Goal: Check status: Check status

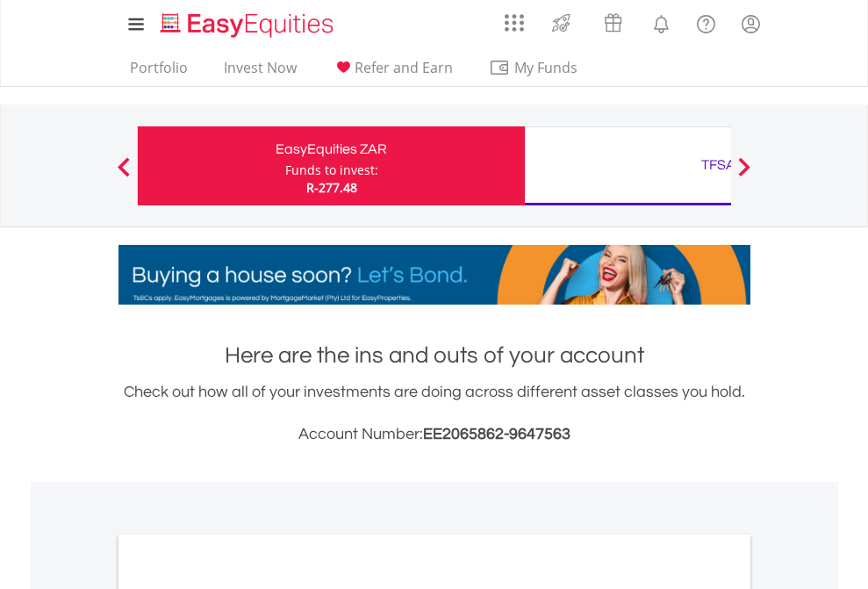
click at [285, 166] on div "Funds to invest:" at bounding box center [331, 170] width 93 height 18
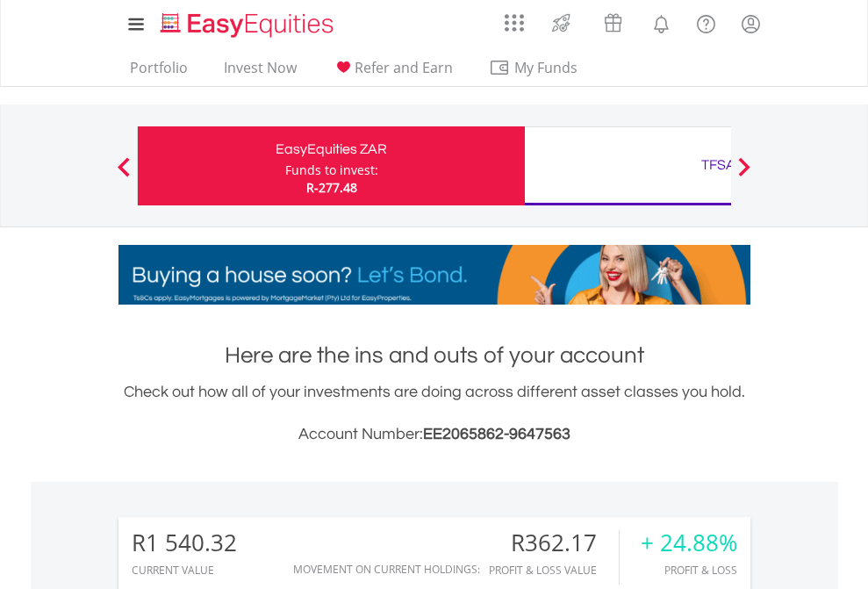
scroll to position [168, 276]
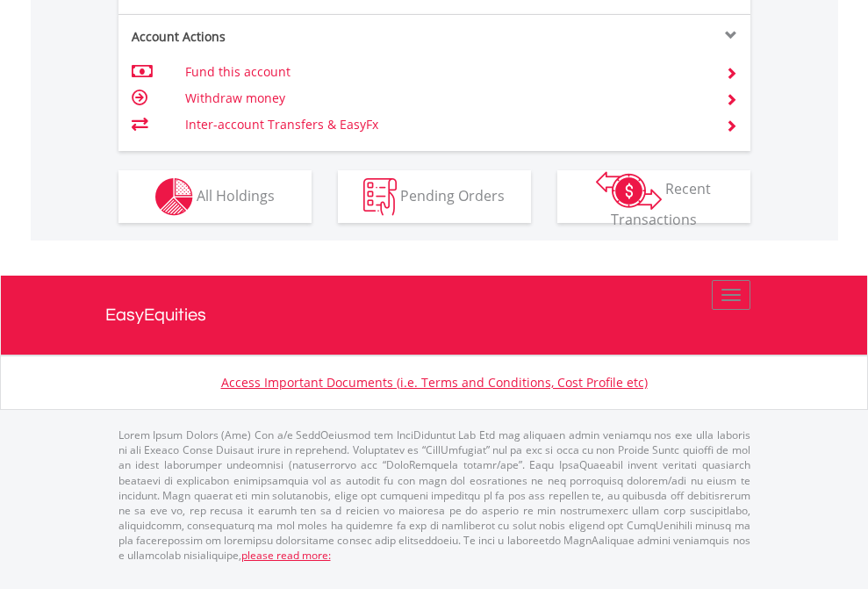
scroll to position [1717, 0]
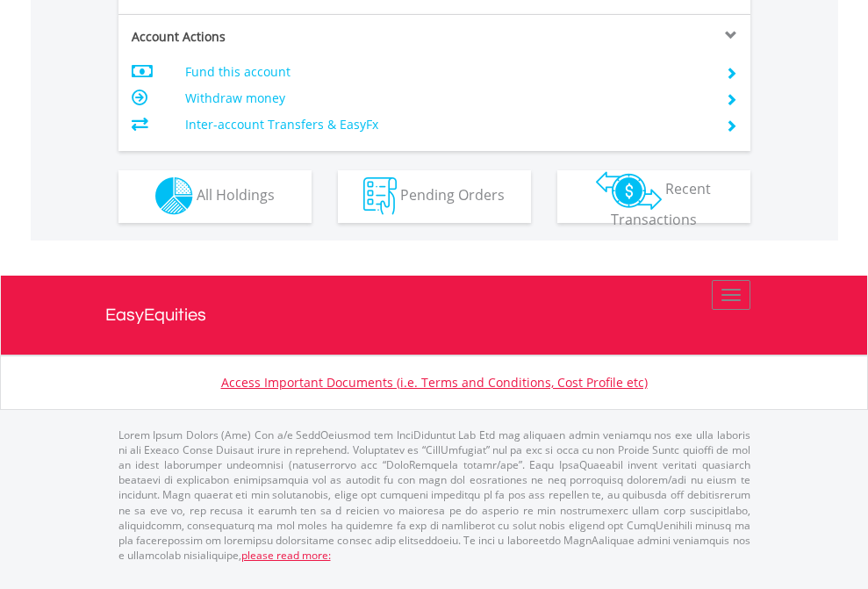
scroll to position [1641, 0]
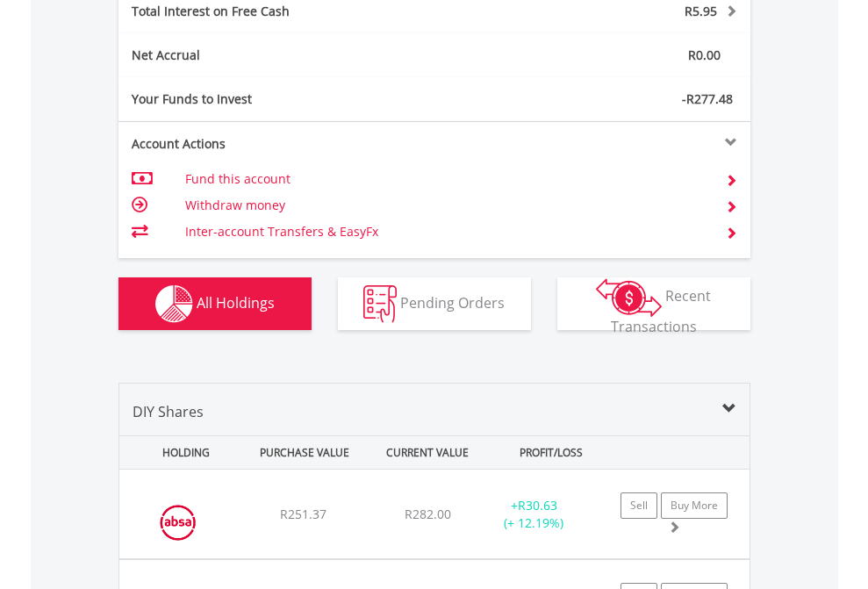
scroll to position [2022, 0]
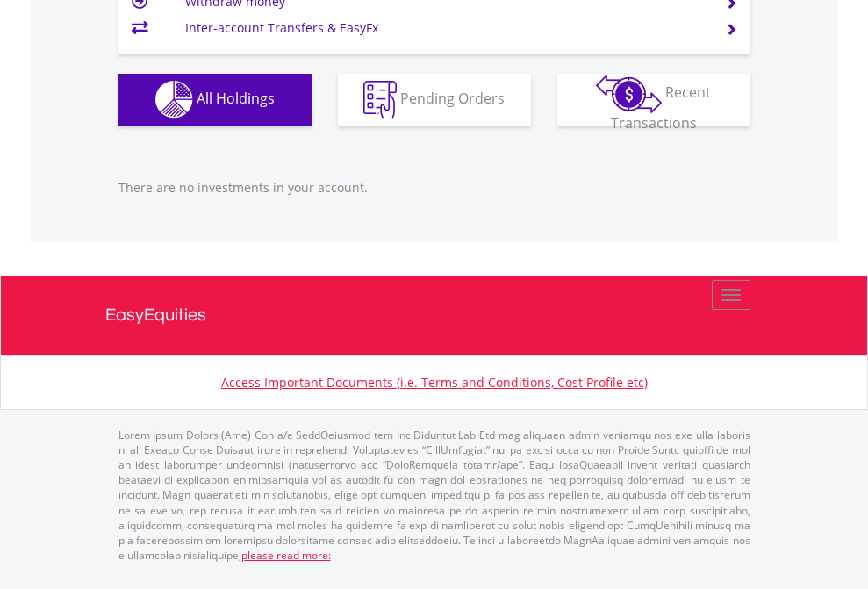
scroll to position [126, 0]
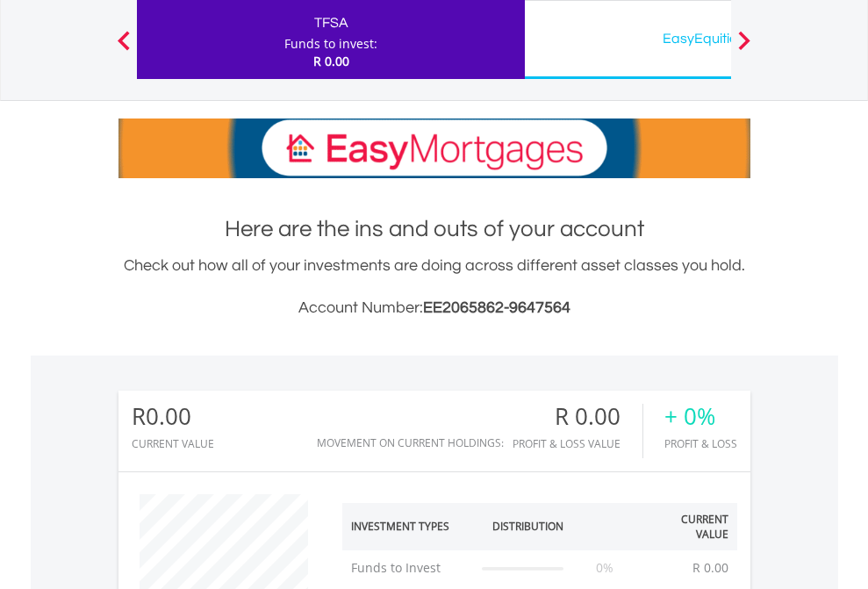
click at [627, 39] on div "EasyEquities USD" at bounding box center [718, 38] width 366 height 25
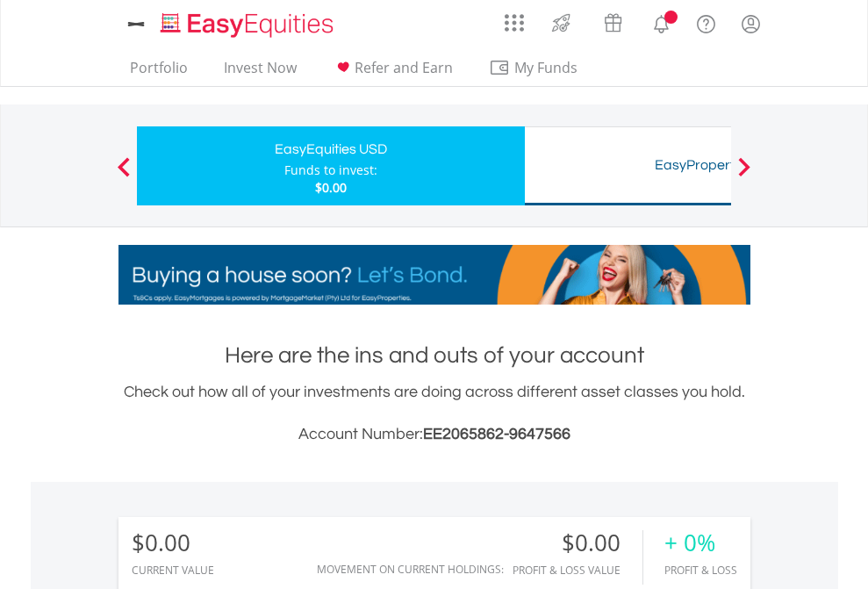
scroll to position [168, 276]
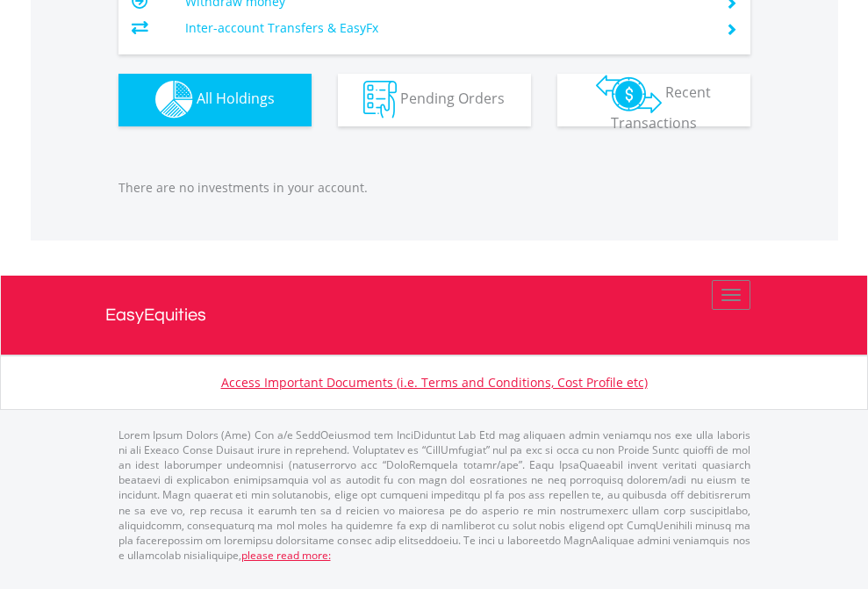
scroll to position [1738, 0]
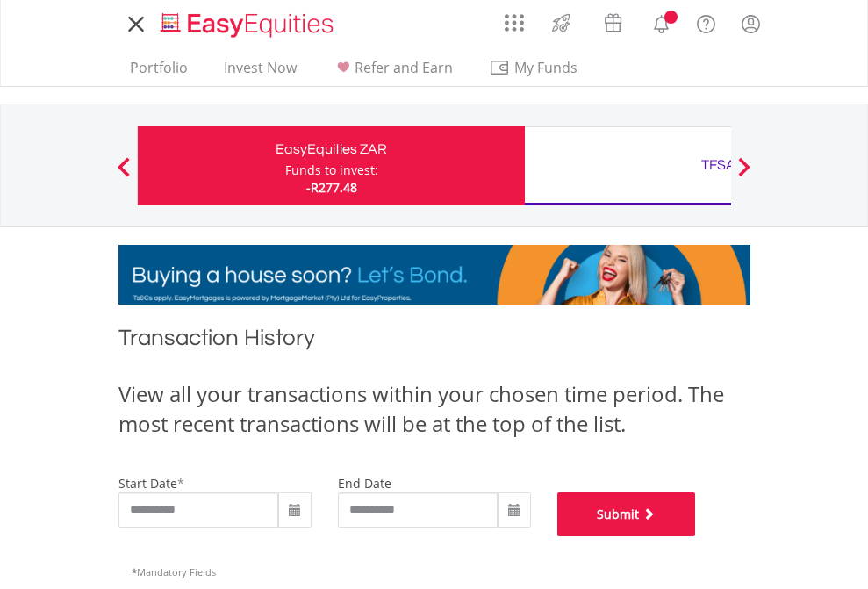
click at [696, 536] on button "Submit" at bounding box center [626, 514] width 139 height 44
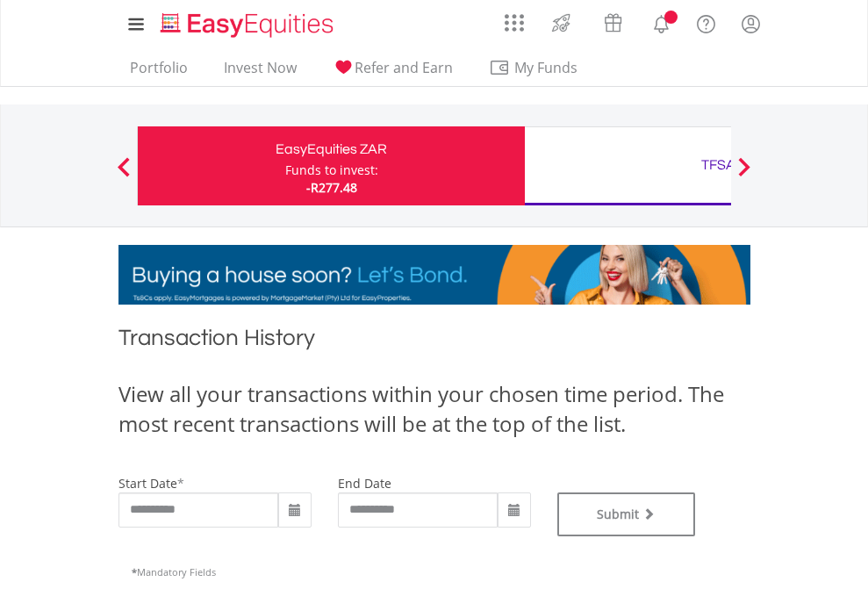
click at [627, 166] on div "TFSA" at bounding box center [718, 165] width 366 height 25
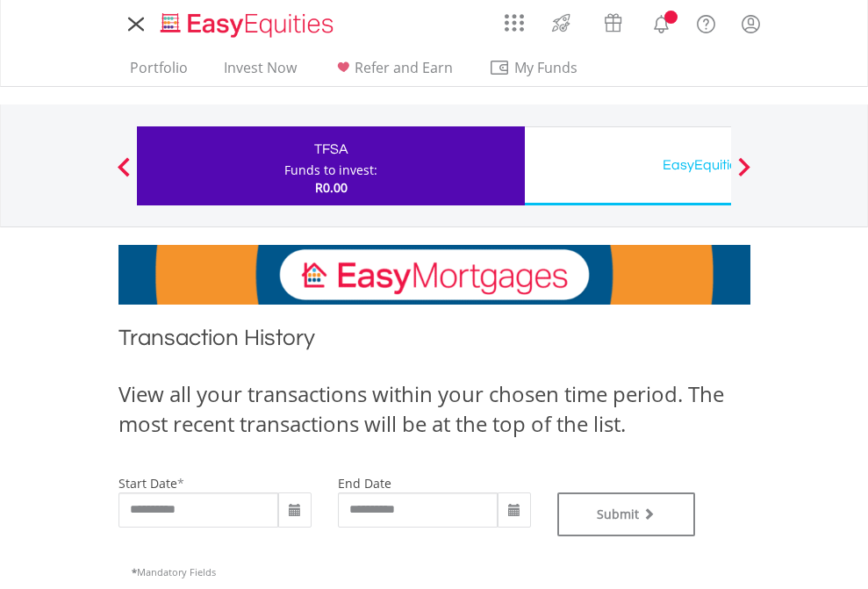
type input "**********"
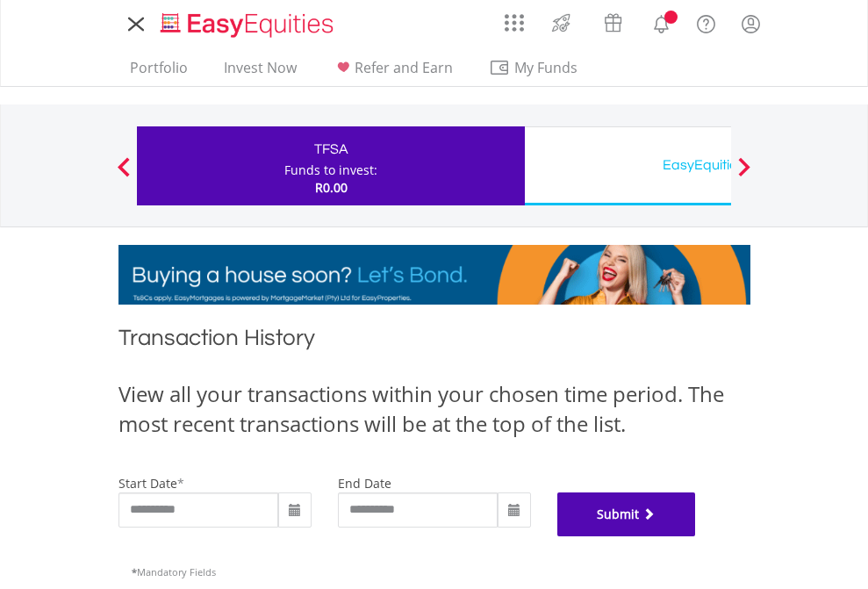
click at [696, 536] on button "Submit" at bounding box center [626, 514] width 139 height 44
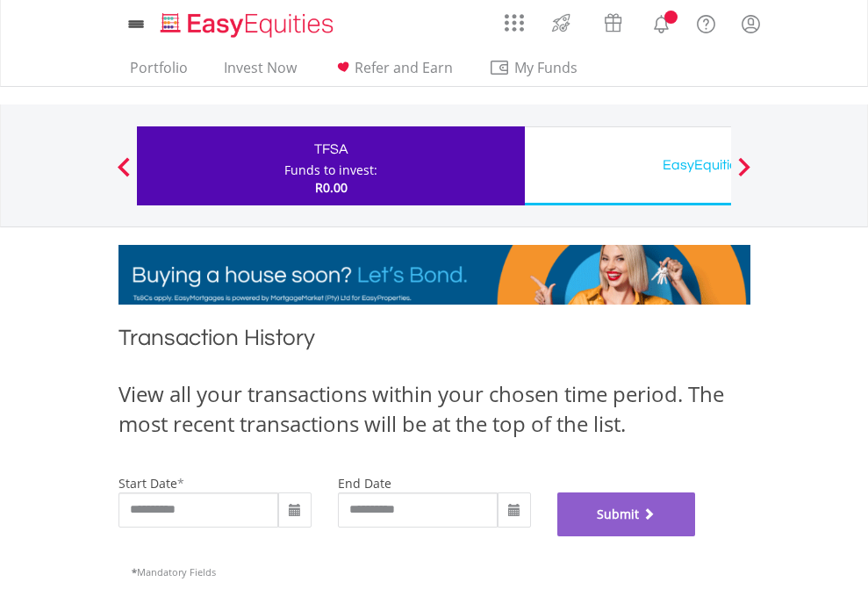
scroll to position [712, 0]
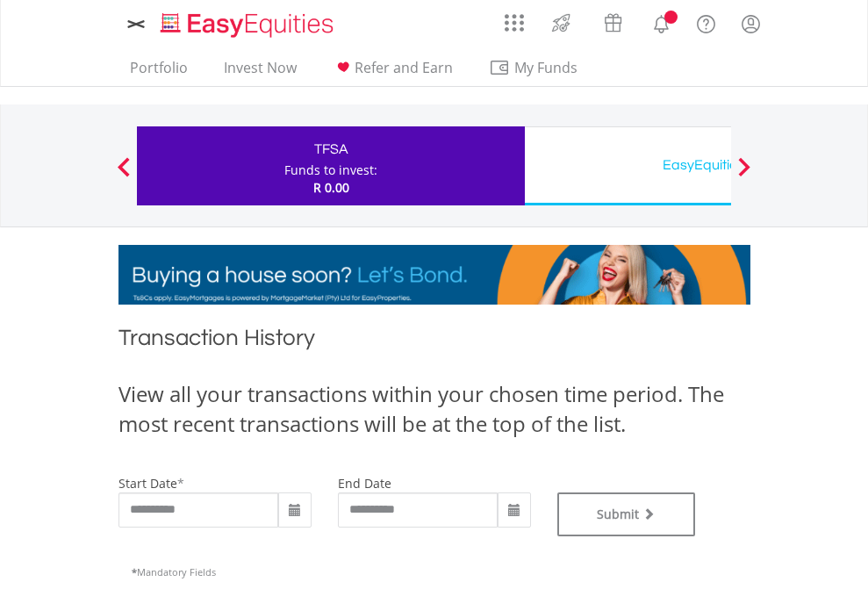
click at [627, 166] on div "EasyEquities USD" at bounding box center [718, 165] width 366 height 25
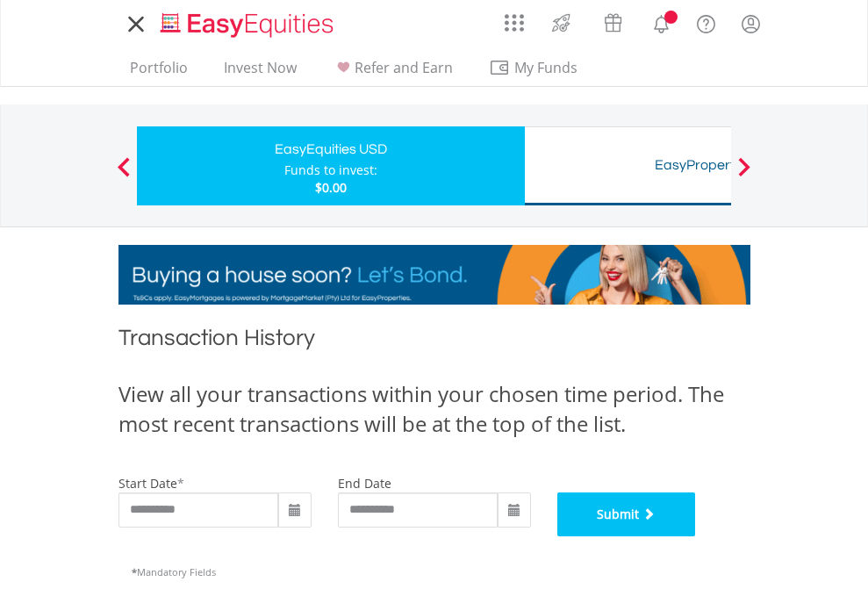
click at [696, 536] on button "Submit" at bounding box center [626, 514] width 139 height 44
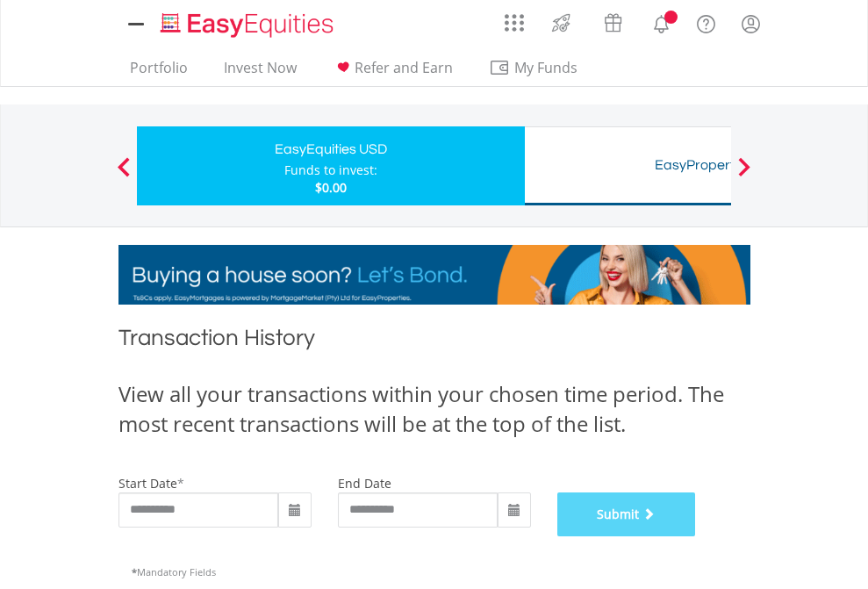
scroll to position [712, 0]
